Goal: Book appointment/travel/reservation

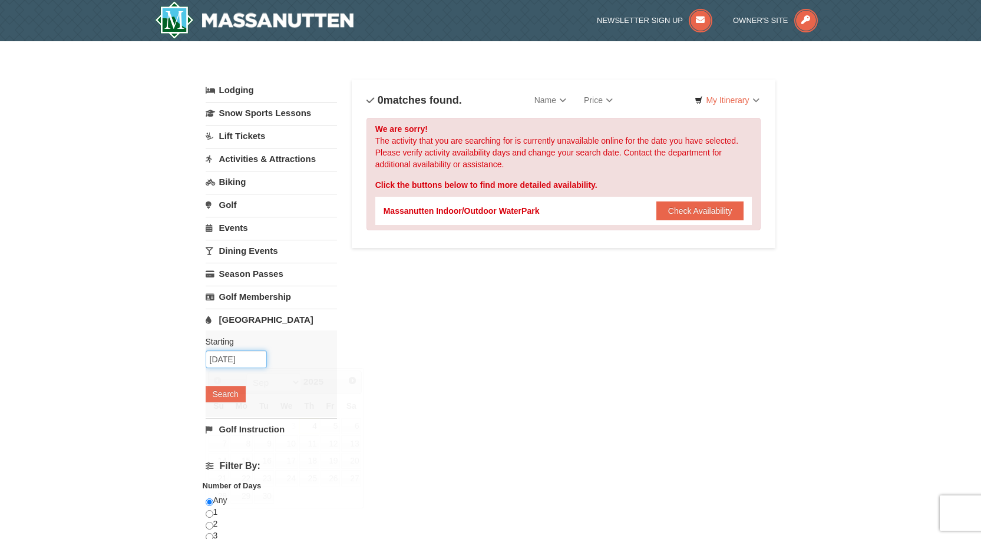
click at [238, 355] on input "09/04/2025" at bounding box center [236, 360] width 61 height 18
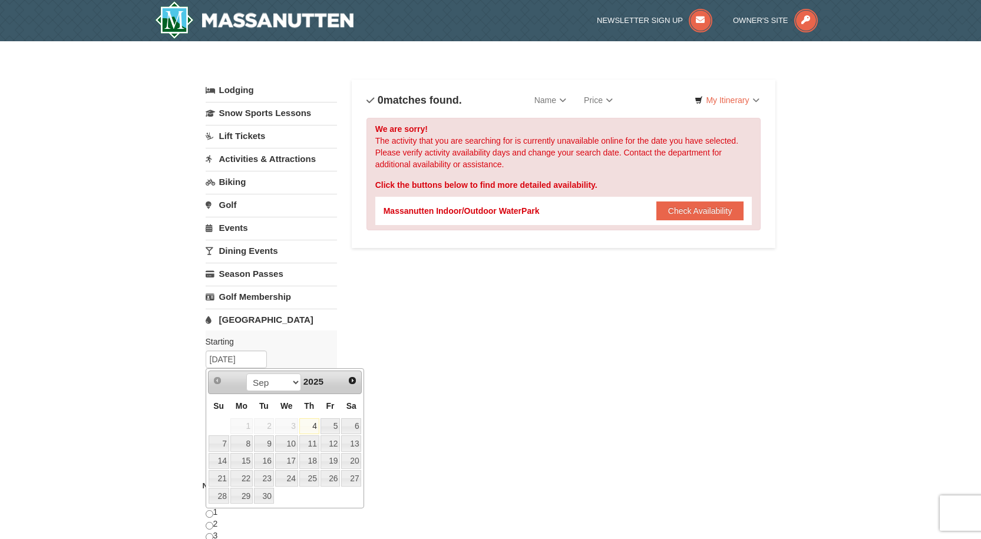
click at [239, 82] on link "Lodging" at bounding box center [271, 90] width 131 height 21
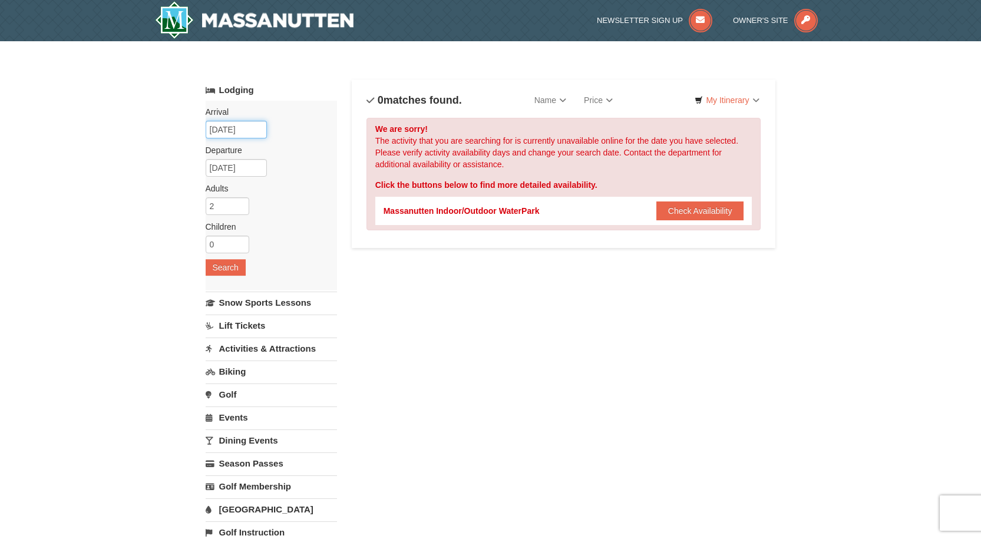
click at [246, 127] on input "09/04/2025" at bounding box center [236, 130] width 61 height 18
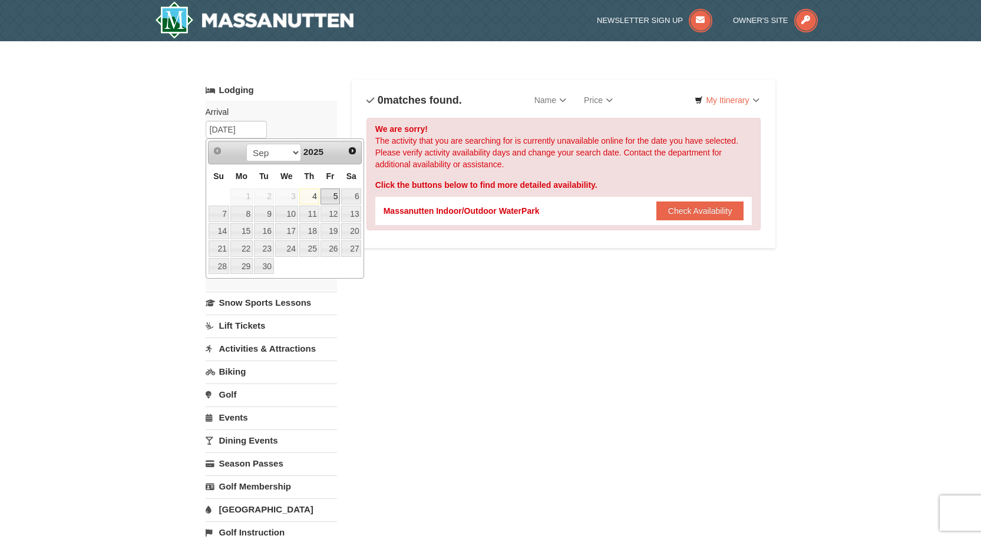
click at [328, 196] on link "5" at bounding box center [331, 197] width 20 height 17
type input "[DATE]"
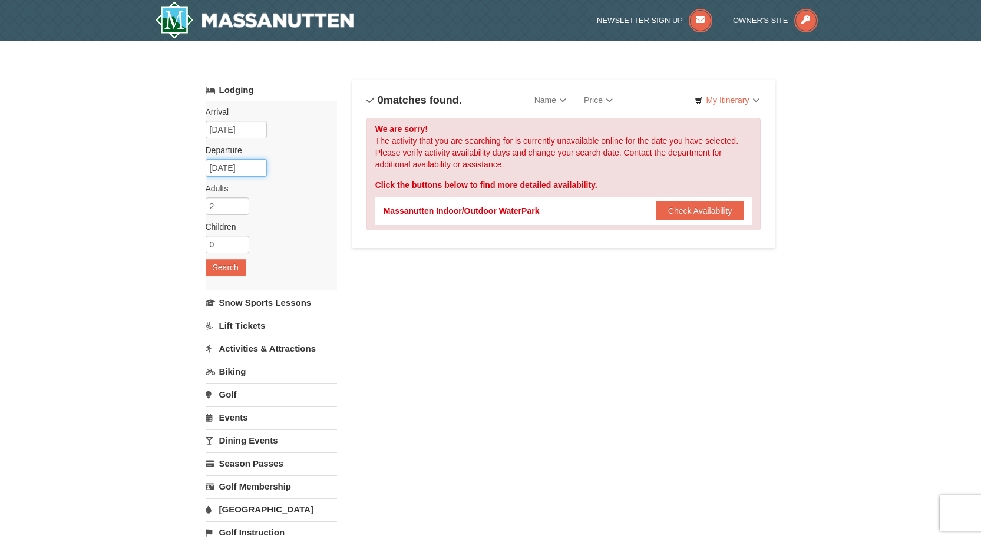
click at [245, 173] on input "09/06/2025" at bounding box center [236, 168] width 61 height 18
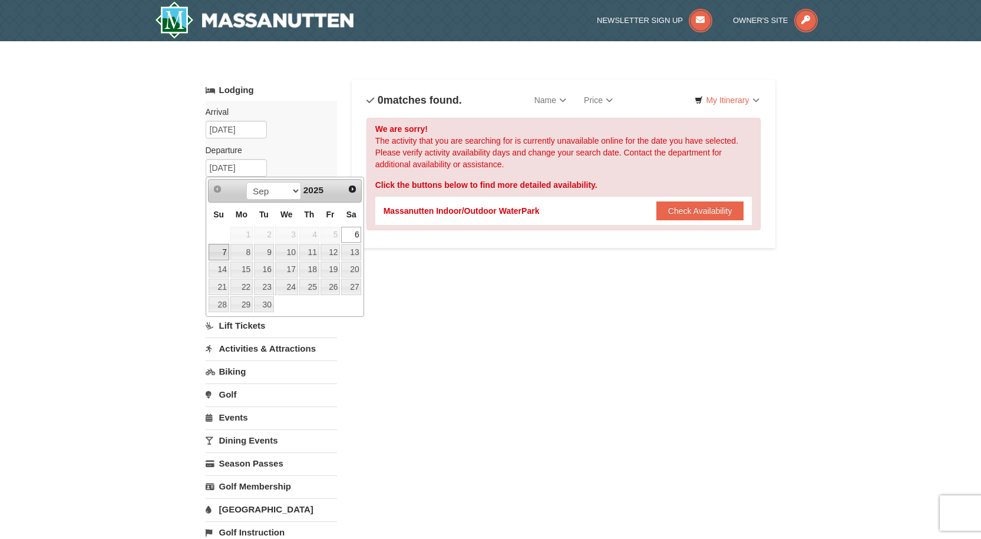
click at [220, 249] on link "7" at bounding box center [219, 252] width 21 height 17
type input "[DATE]"
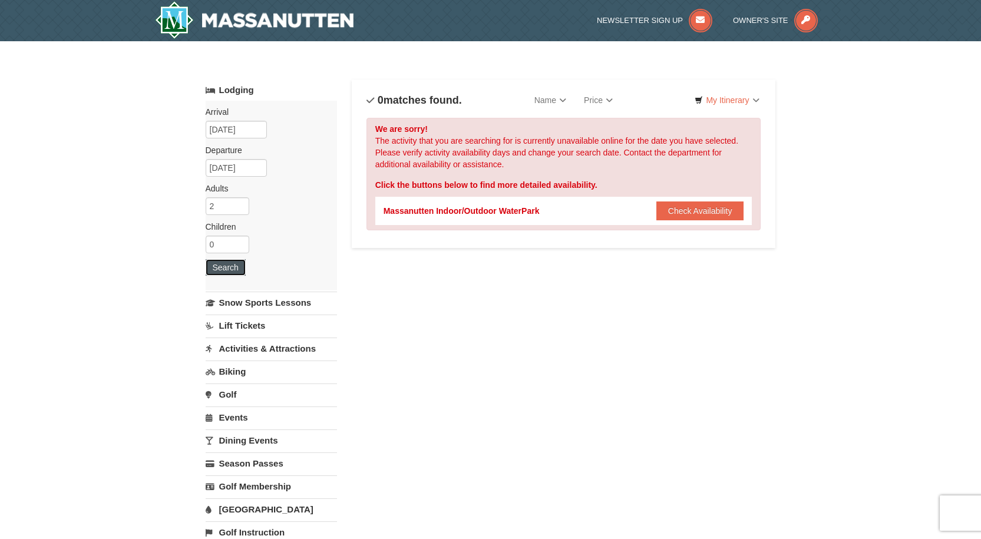
click at [214, 264] on button "Search" at bounding box center [226, 267] width 40 height 17
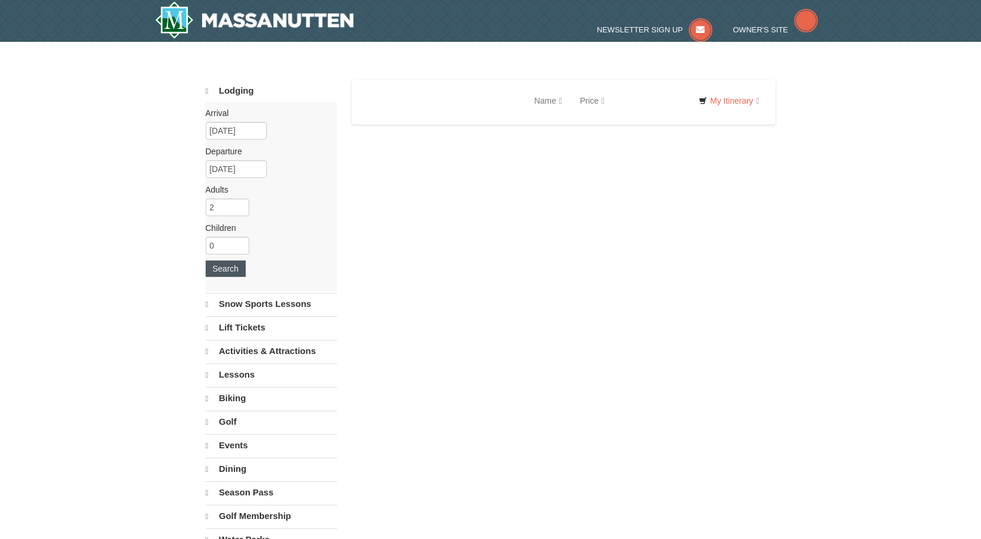
select select "9"
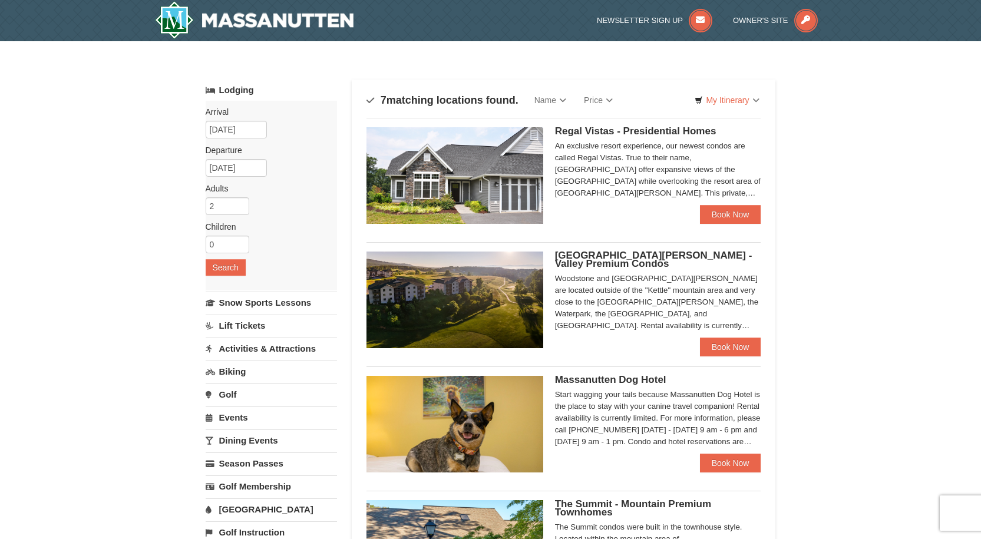
click at [602, 135] on span "Regal Vistas - Presidential Homes" at bounding box center [636, 131] width 162 height 11
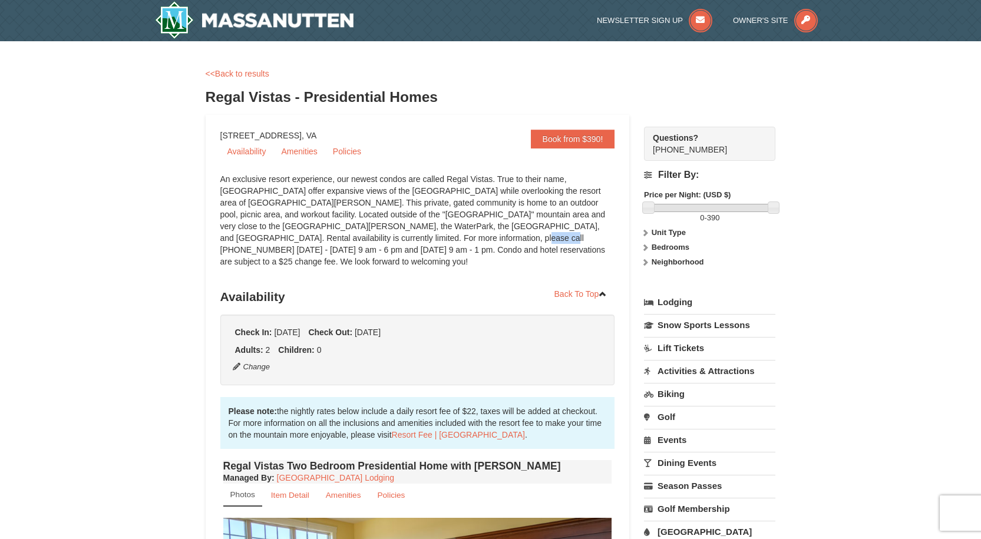
drag, startPoint x: 355, startPoint y: 236, endPoint x: 324, endPoint y: 236, distance: 30.7
click at [324, 236] on div "An exclusive resort experience, our newest condos are called Regal Vistas. True…" at bounding box center [417, 226] width 395 height 106
click at [340, 234] on div "An exclusive resort experience, our newest condos are called Regal Vistas. True…" at bounding box center [417, 226] width 395 height 106
drag, startPoint x: 355, startPoint y: 235, endPoint x: 312, endPoint y: 241, distance: 43.4
click at [307, 238] on div "An exclusive resort experience, our newest condos are called Regal Vistas. True…" at bounding box center [417, 226] width 395 height 106
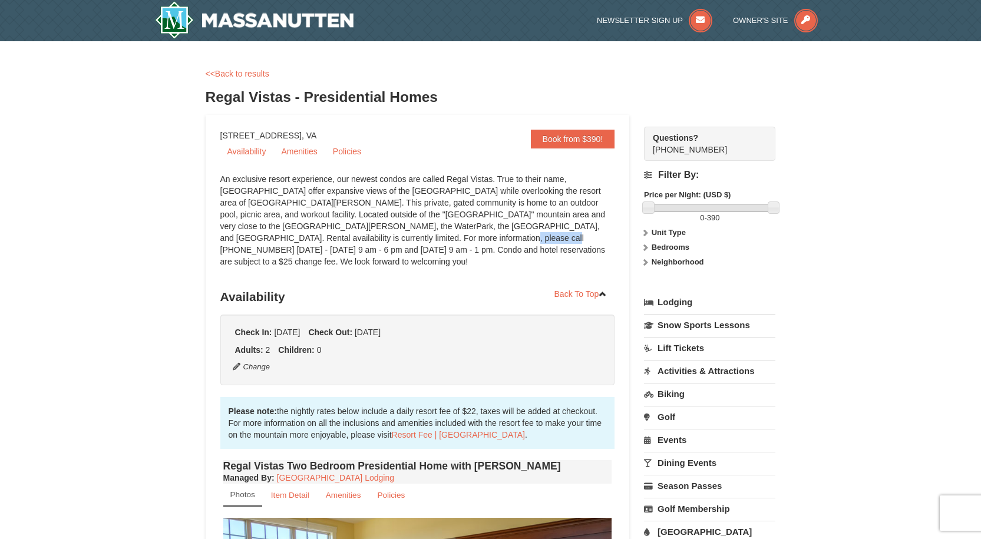
copy div "540.289.4952"
click at [348, 154] on link "Policies" at bounding box center [347, 152] width 42 height 18
